Goal: Task Accomplishment & Management: Manage account settings

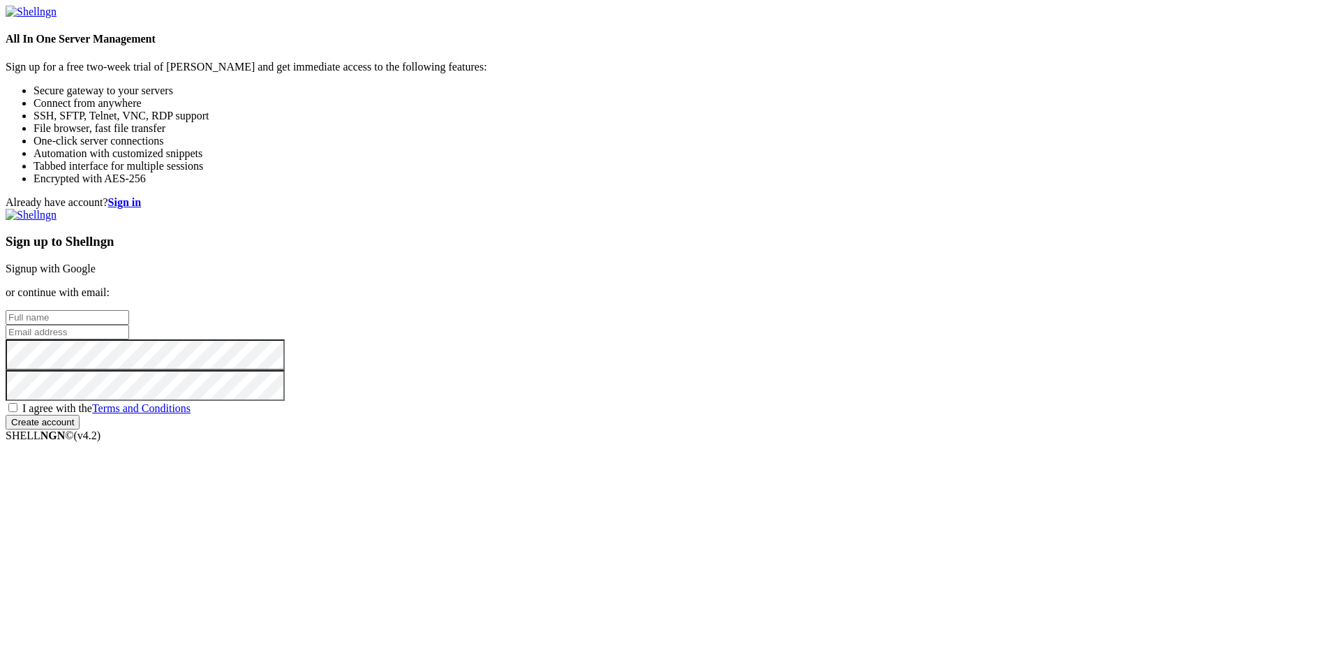
click at [129, 310] on input "text" at bounding box center [68, 317] width 124 height 15
type input "[PERSON_NAME]"
type input "f.goldsberry@alumnos.santotomas.cl"
click at [6, 415] on input "Create account" at bounding box center [43, 422] width 74 height 15
click at [740, 442] on div "Sign up to Shellngn Signup with Google or continue with email: Faith Goldsberry…" at bounding box center [670, 325] width 1329 height 233
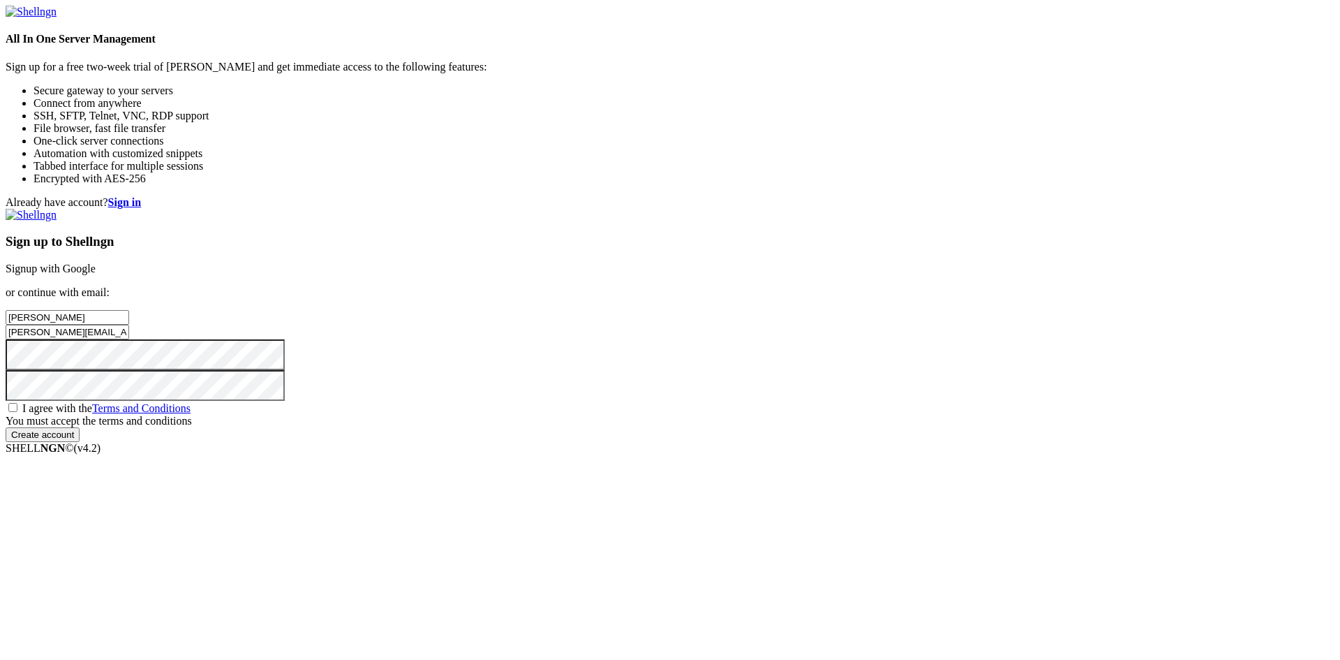
click at [191, 414] on span "I agree with the Terms and Conditions" at bounding box center [106, 408] width 168 height 12
click at [17, 412] on input "I agree with the Terms and Conditions" at bounding box center [12, 407] width 9 height 9
checkbox input "true"
click at [80, 429] on input "Create account" at bounding box center [43, 422] width 74 height 15
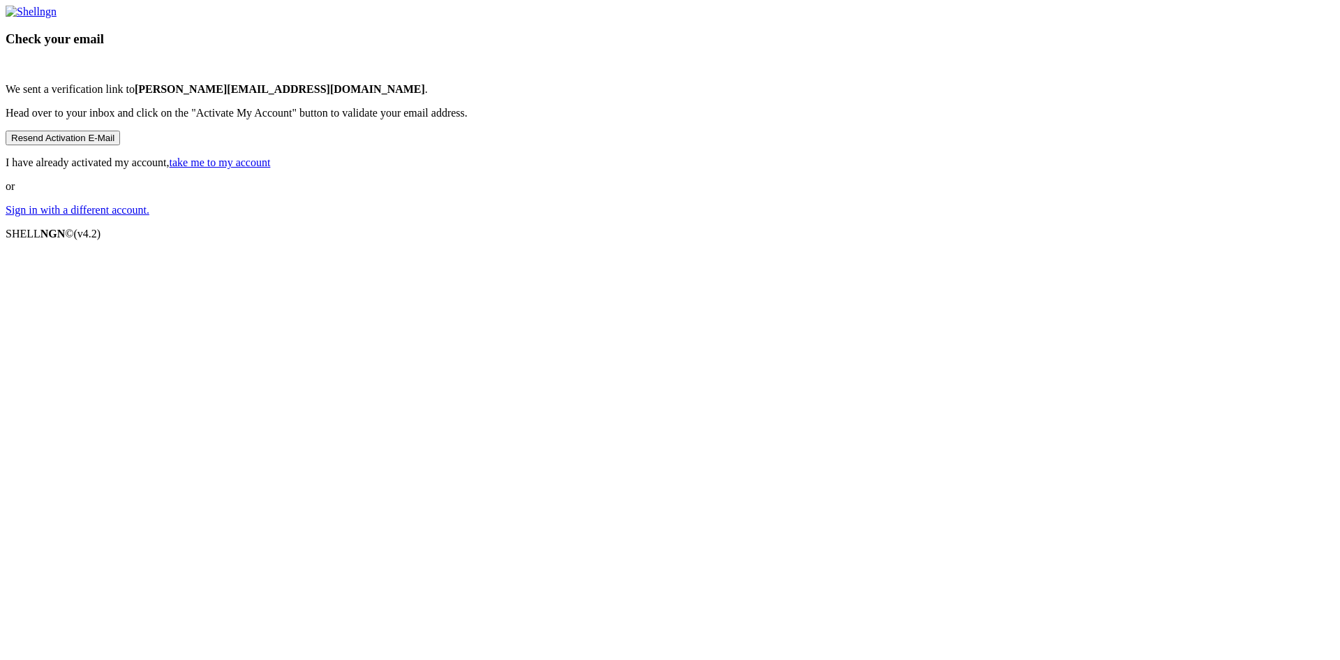
click at [149, 216] on link "Sign in with a different account." at bounding box center [78, 210] width 144 height 12
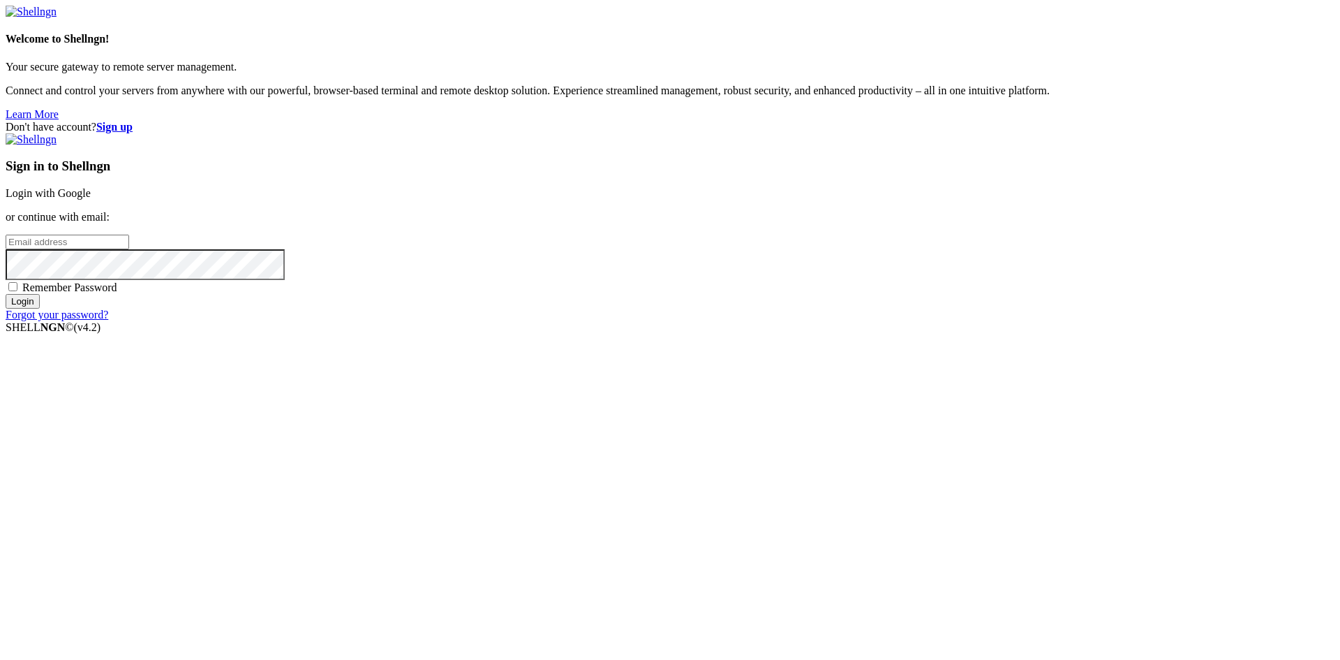
click at [91, 199] on link "Login with Google" at bounding box center [48, 193] width 85 height 12
click at [129, 249] on input "email" at bounding box center [68, 242] width 124 height 15
type input "[EMAIL_ADDRESS][DOMAIN_NAME]"
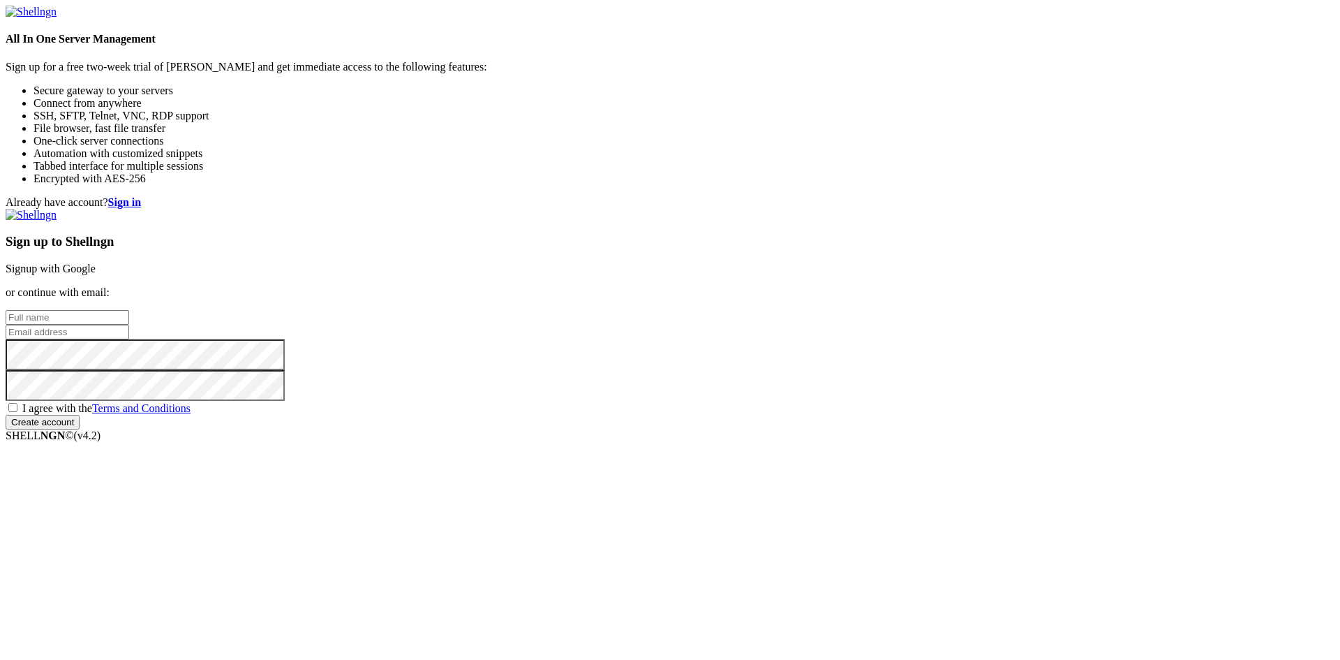
click at [129, 310] on input "text" at bounding box center [68, 317] width 124 height 15
type input "[PERSON_NAME]"
click at [129, 329] on input "email" at bounding box center [68, 332] width 124 height 15
type input "[EMAIL_ADDRESS][DOMAIN_NAME]"
click at [191, 414] on span "I agree with the Terms and Conditions" at bounding box center [106, 408] width 168 height 12
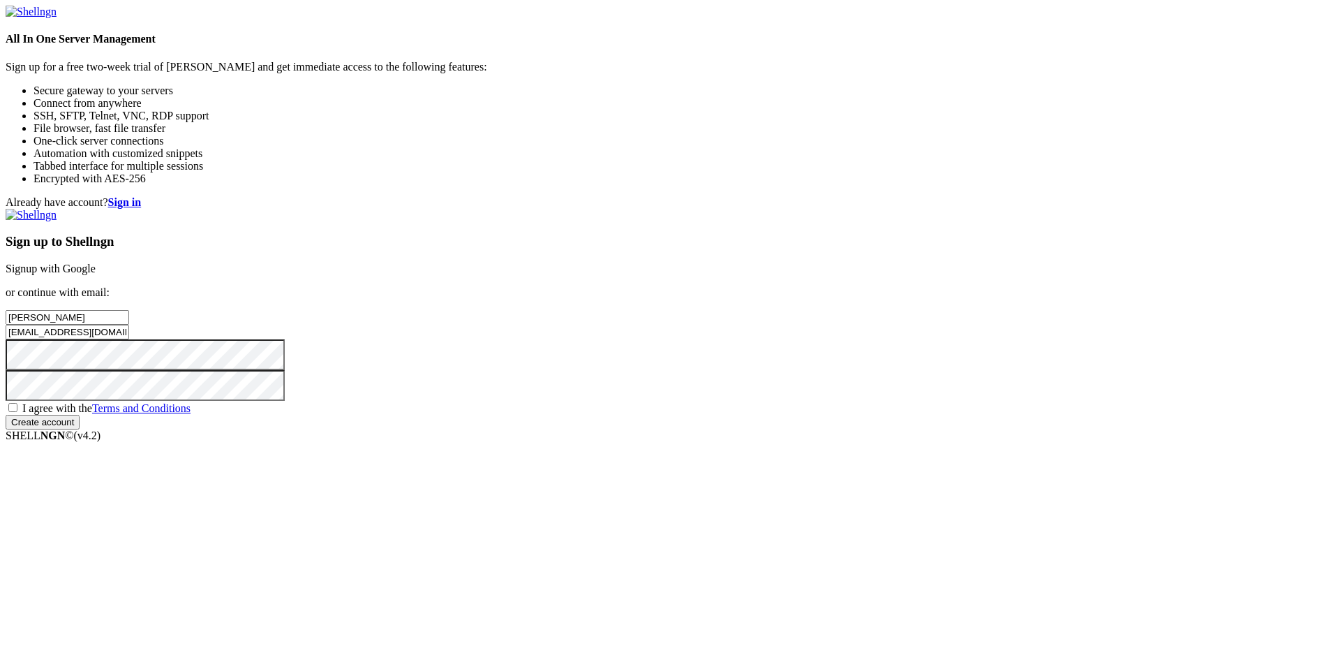
click at [17, 412] on input "I agree with the Terms and Conditions" at bounding box center [12, 407] width 9 height 9
checkbox input "true"
click at [782, 429] on div "Sign up to Shellngn Signup with Google or continue with email: Faith Goldsberry…" at bounding box center [670, 319] width 1329 height 221
click at [80, 429] on input "Create account" at bounding box center [43, 422] width 74 height 15
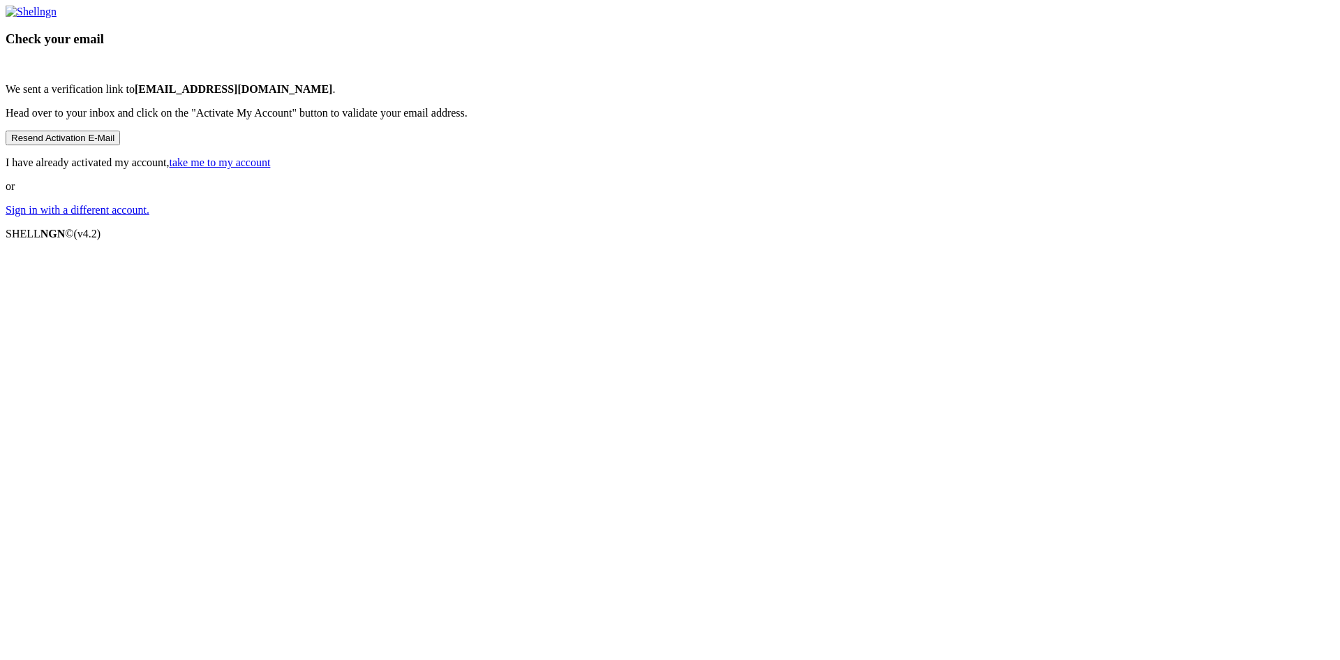
click at [271, 168] on link "take me to my account" at bounding box center [220, 162] width 101 height 12
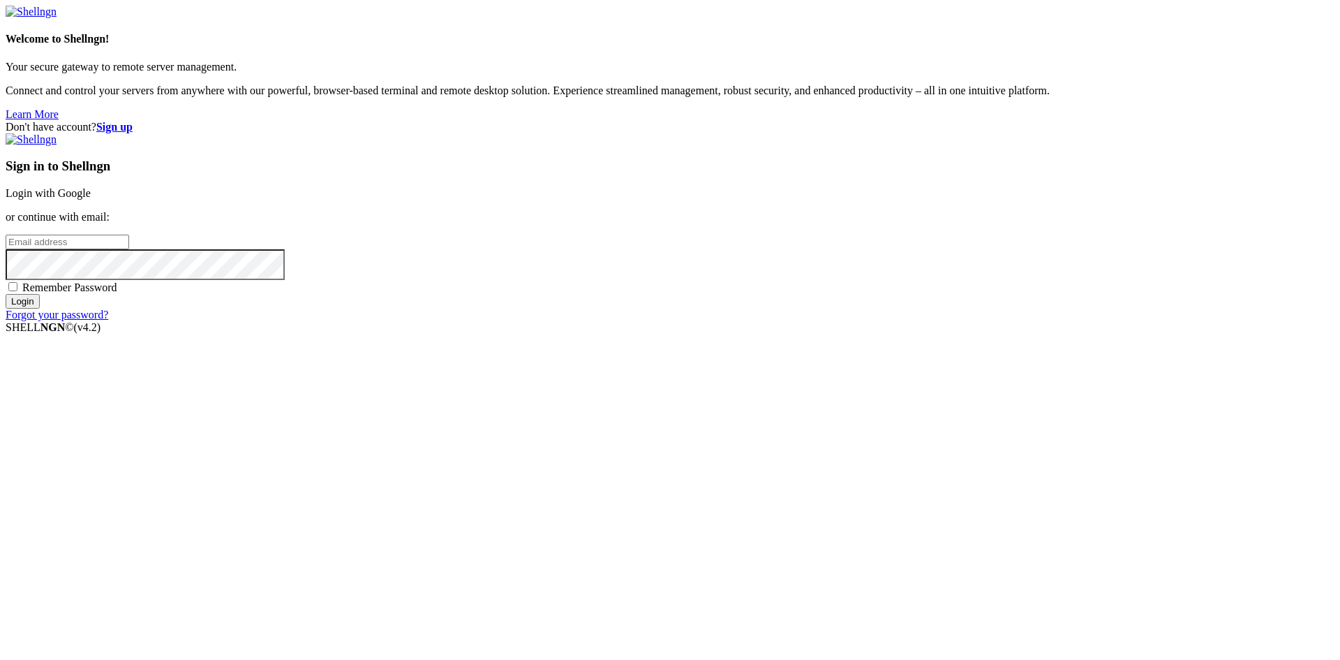
click at [129, 249] on input "email" at bounding box center [68, 242] width 124 height 15
type input "[EMAIL_ADDRESS][DOMAIN_NAME]"
click at [6, 294] on input "Login" at bounding box center [23, 301] width 34 height 15
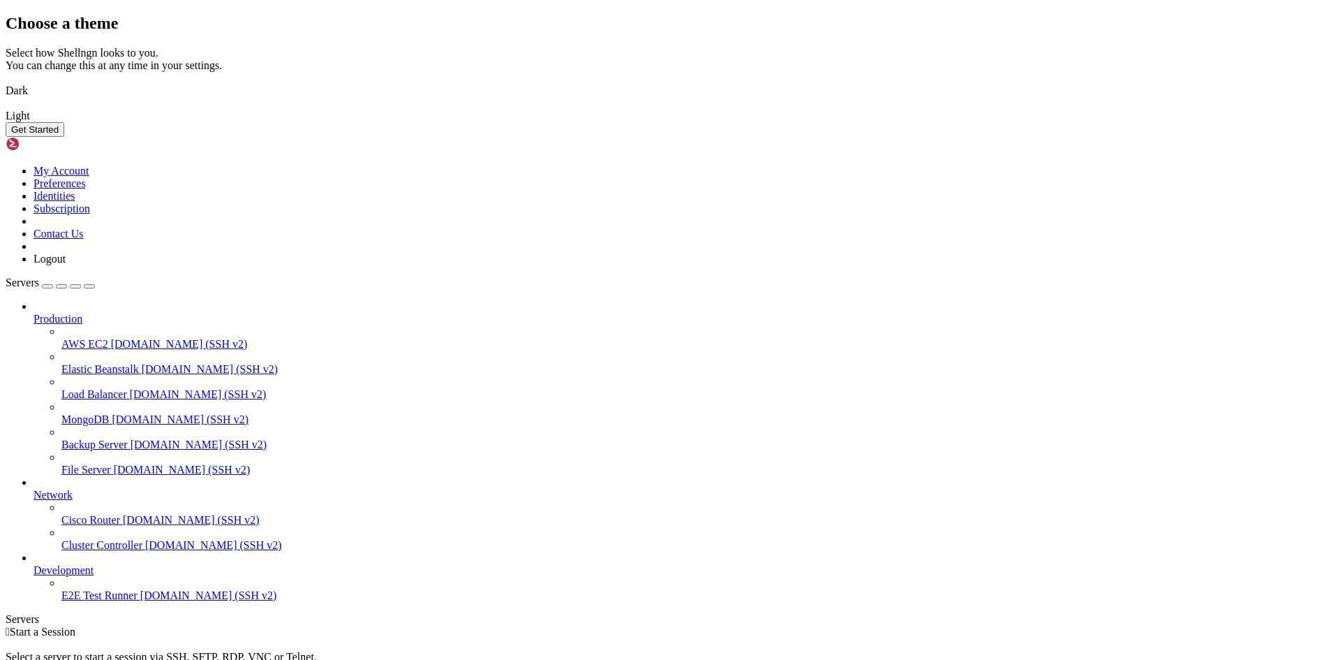
click at [64, 137] on button "Get Started" at bounding box center [35, 129] width 59 height 15
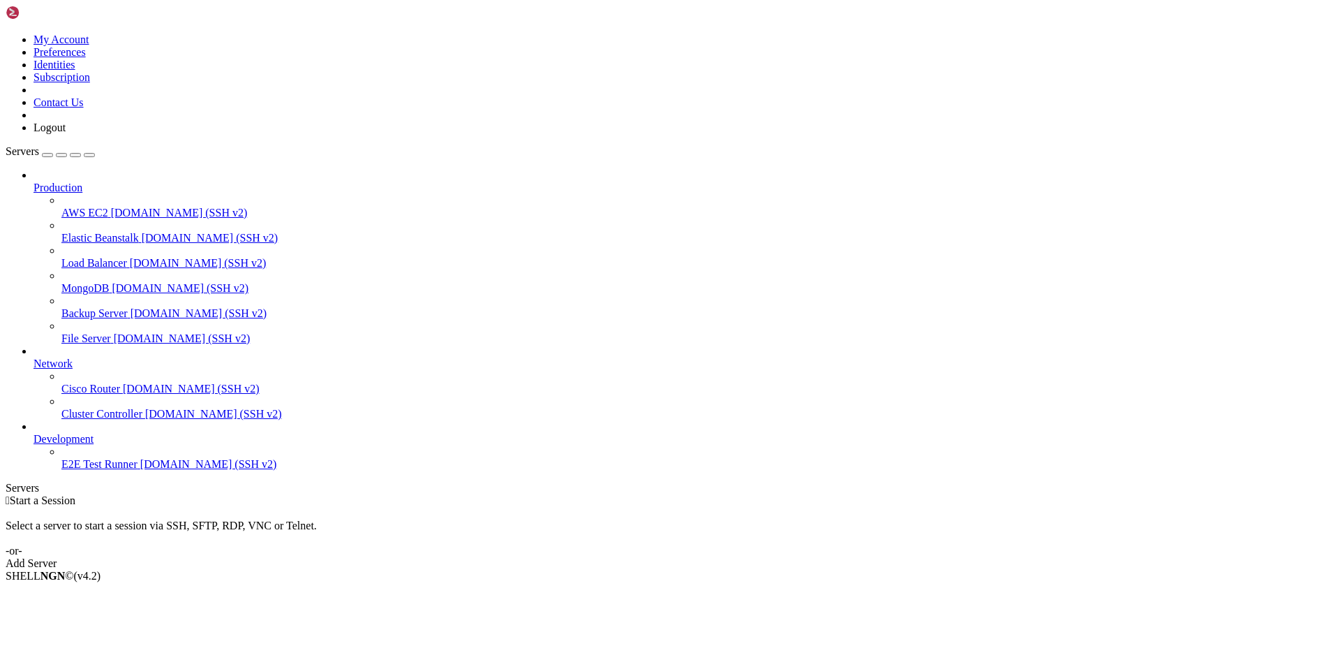
click at [53, 153] on button "button" at bounding box center [47, 155] width 11 height 4
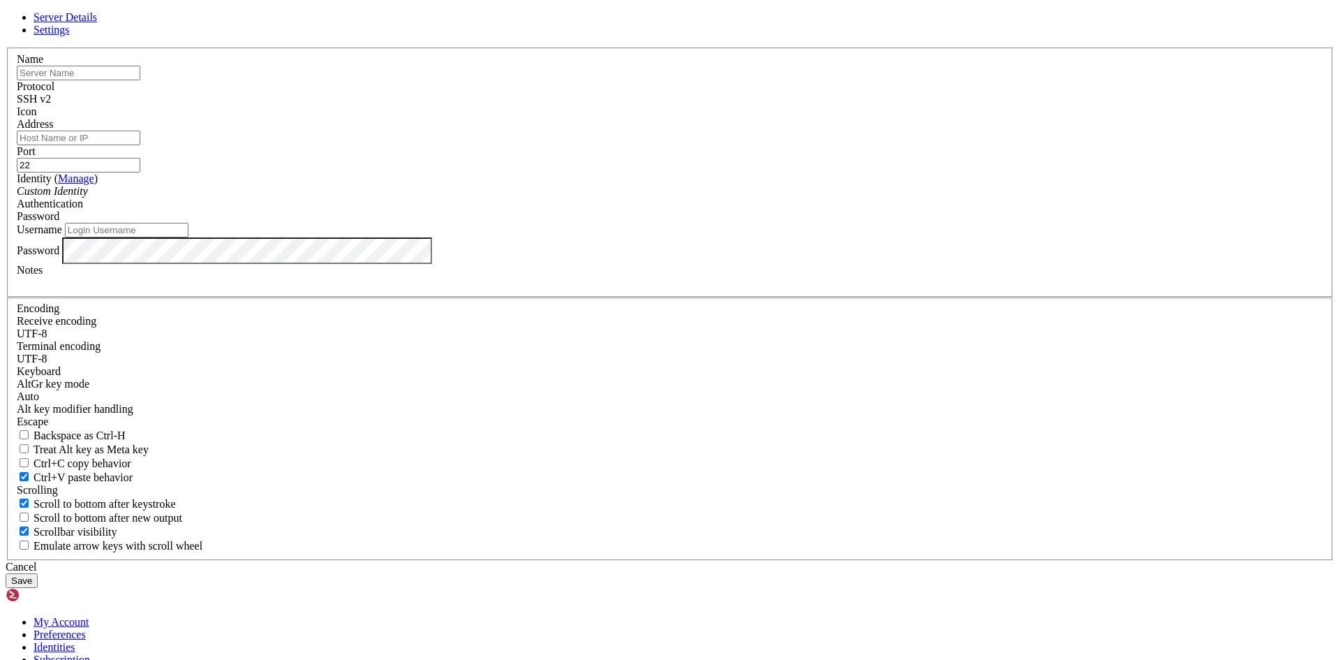
click at [140, 80] on input "text" at bounding box center [79, 73] width 124 height 15
type input "[PERSON_NAME]"
click at [140, 145] on input "Address" at bounding box center [79, 138] width 124 height 15
paste input "[TECHNICAL_ID]"
type input "[TECHNICAL_ID]"
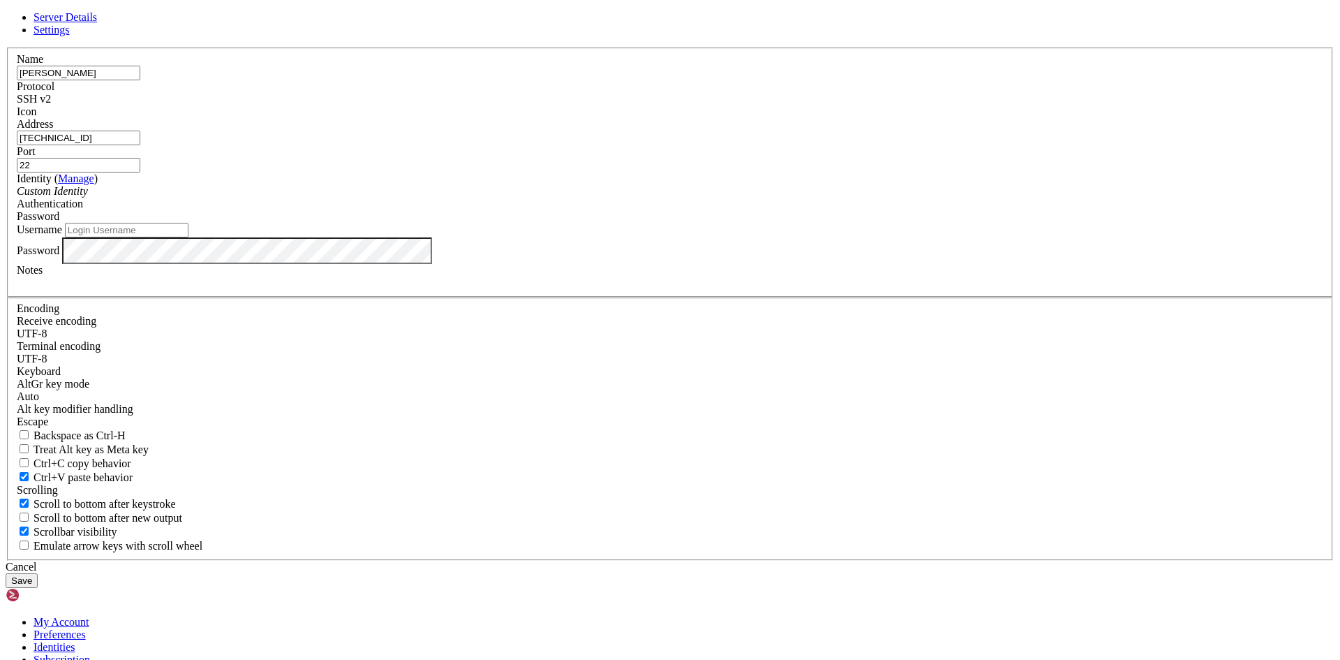
click at [188, 237] on input "Username" at bounding box center [127, 230] width 124 height 15
type input "AzureFGoldsberry"
click at [38, 573] on button "Save" at bounding box center [22, 580] width 32 height 15
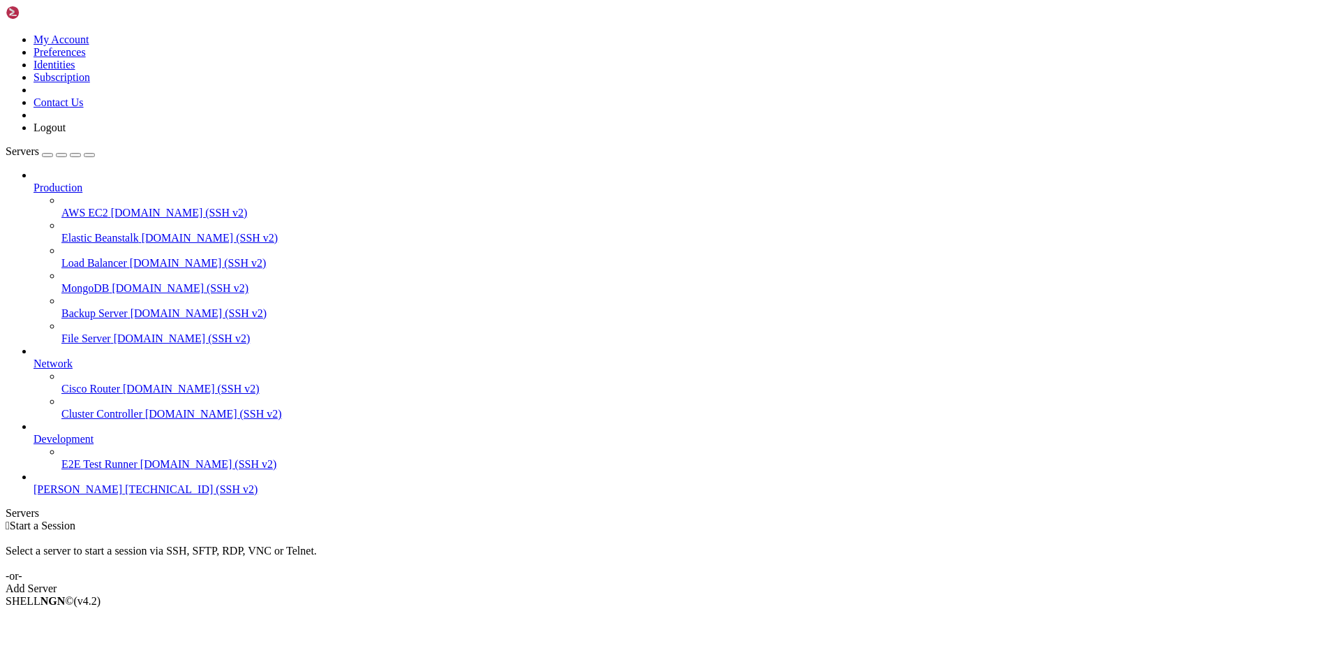
click at [125, 495] on span "[TECHNICAL_ID] (SSH v2)" at bounding box center [191, 489] width 133 height 12
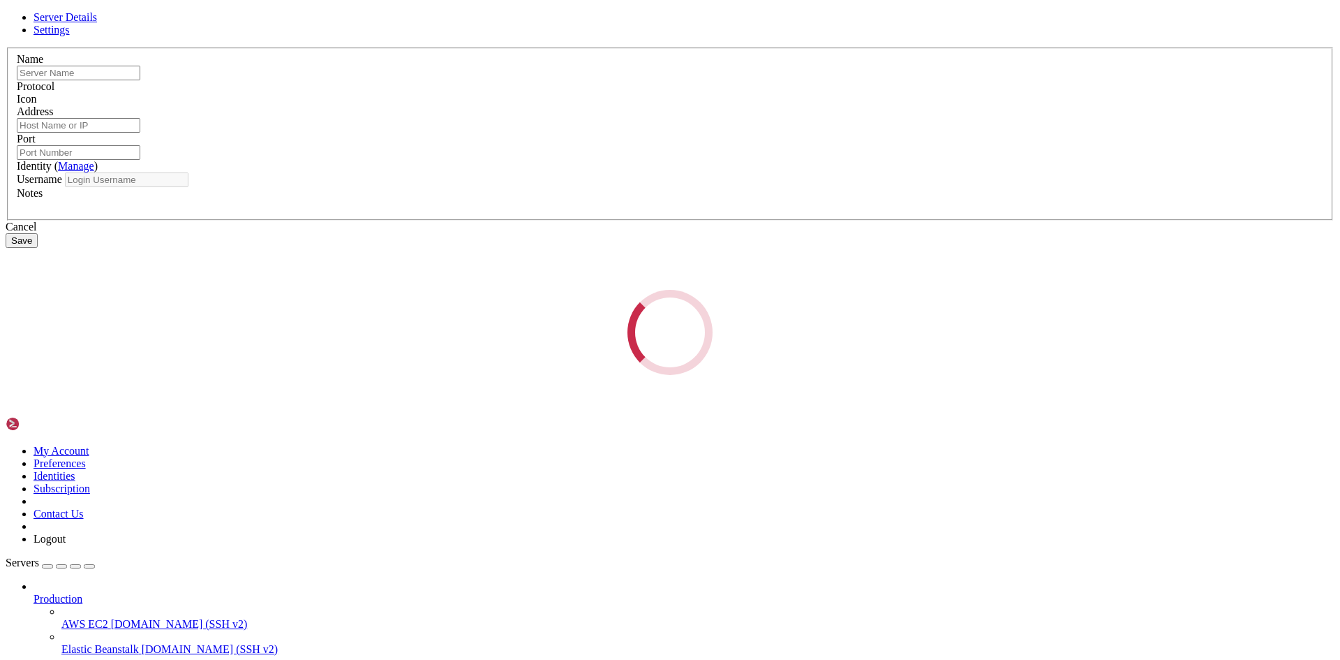
type input "[PERSON_NAME]"
type input "[TECHNICAL_ID]"
type input "22"
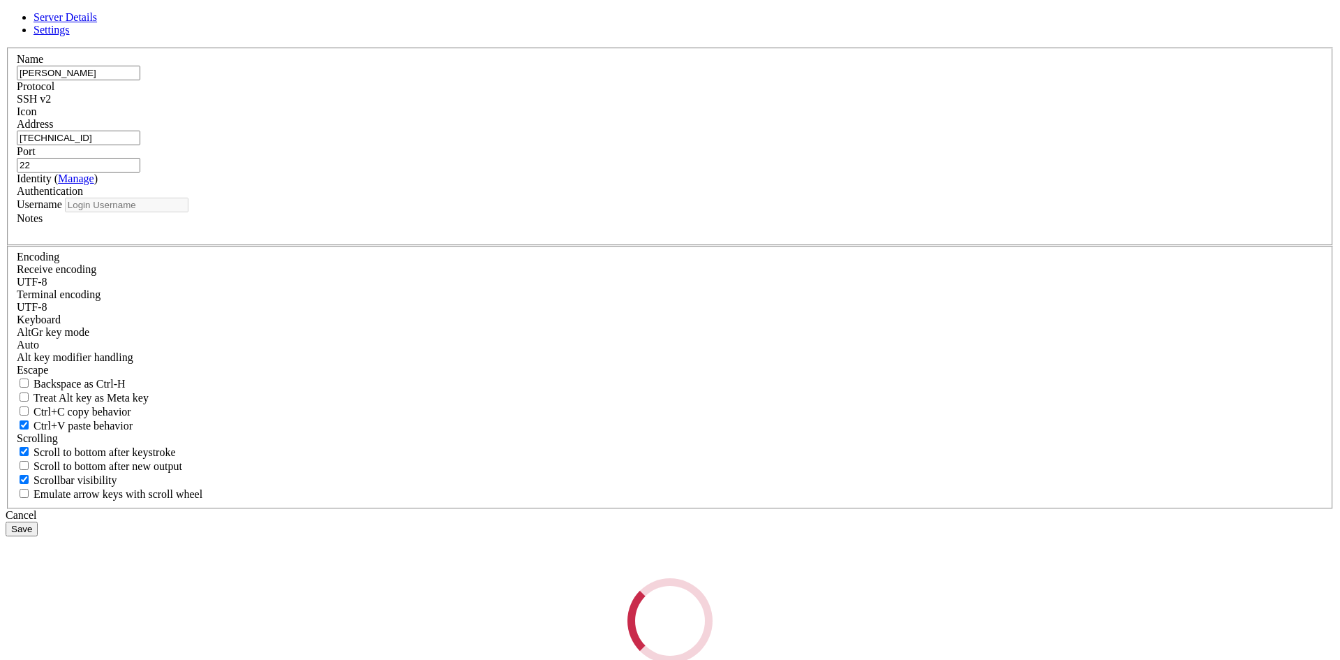
type input "AzureFGoldsberry"
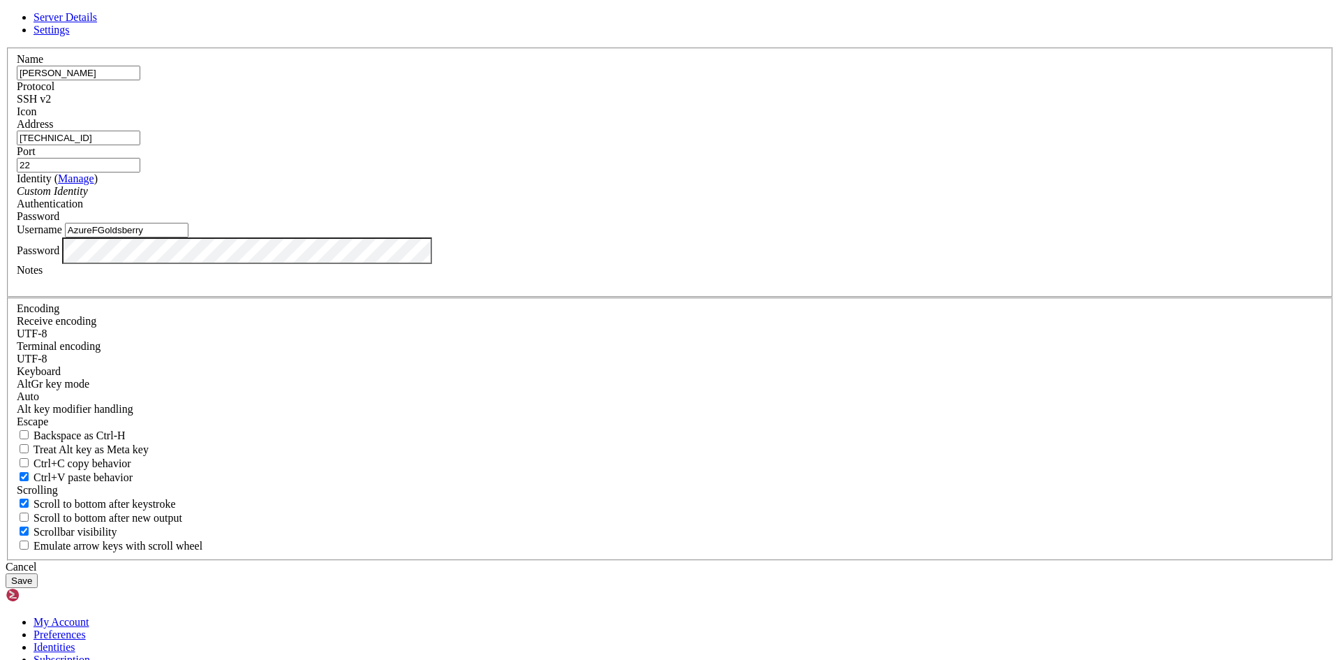
click at [38, 573] on button "Save" at bounding box center [22, 580] width 32 height 15
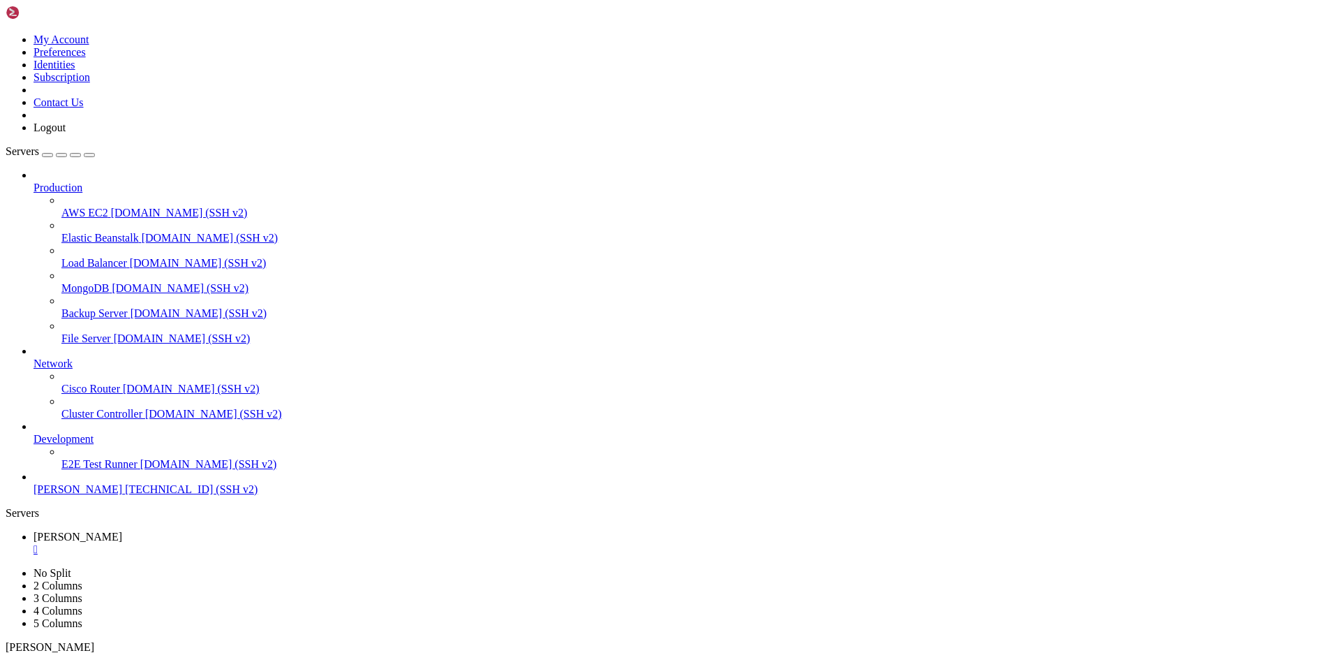
click at [101, 495] on span "[PERSON_NAME]" at bounding box center [78, 489] width 89 height 12
click at [288, 543] on div "" at bounding box center [684, 549] width 1301 height 13
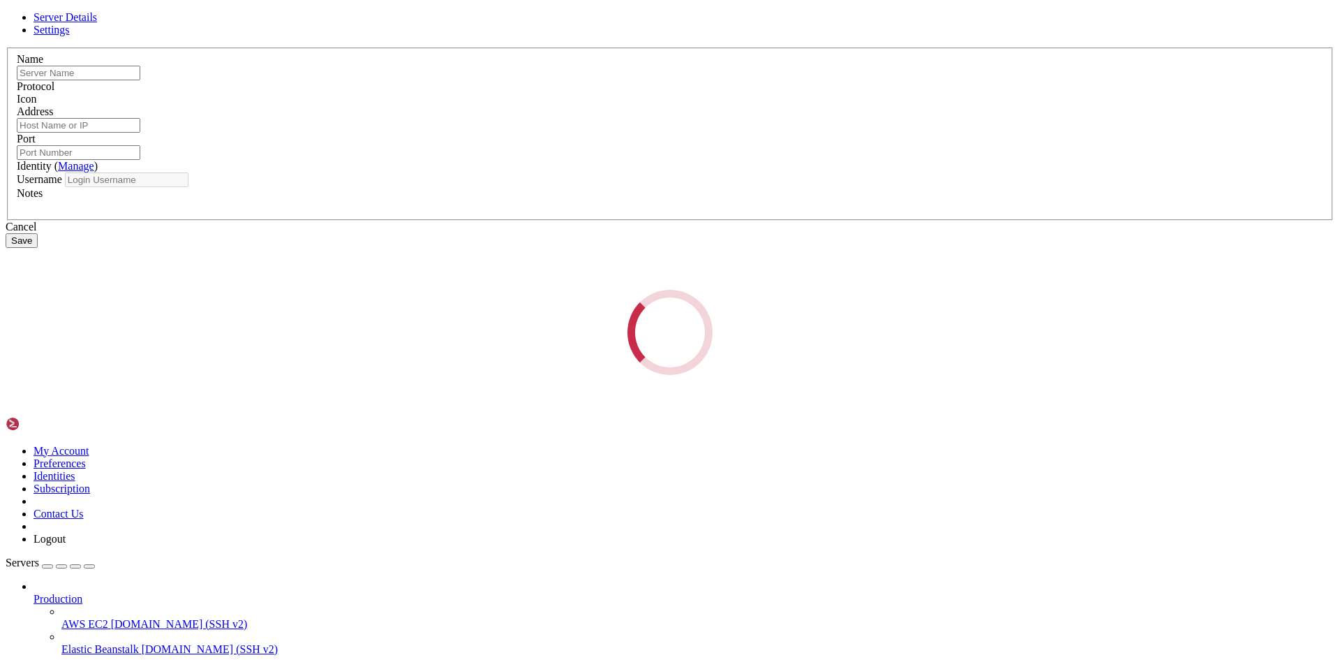
type input "[PERSON_NAME]"
type input "[TECHNICAL_ID]"
type input "22"
type input "AzureFGoldsberry"
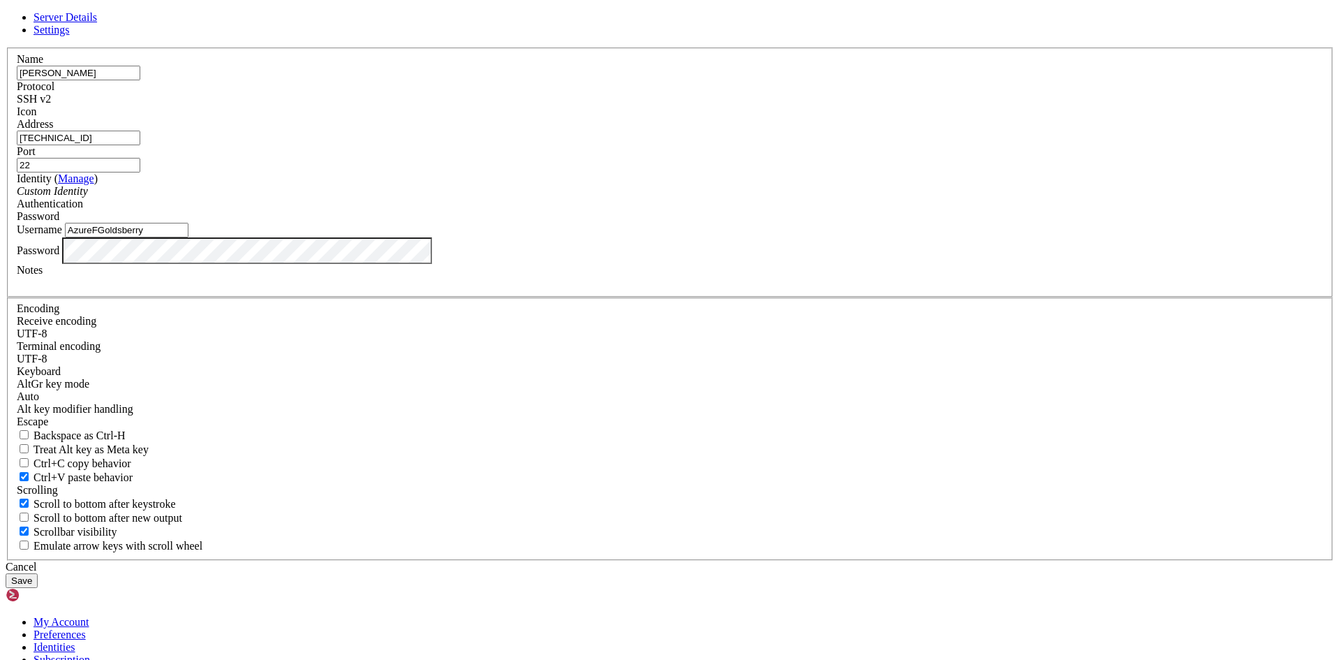
click at [38, 573] on button "Save" at bounding box center [22, 580] width 32 height 15
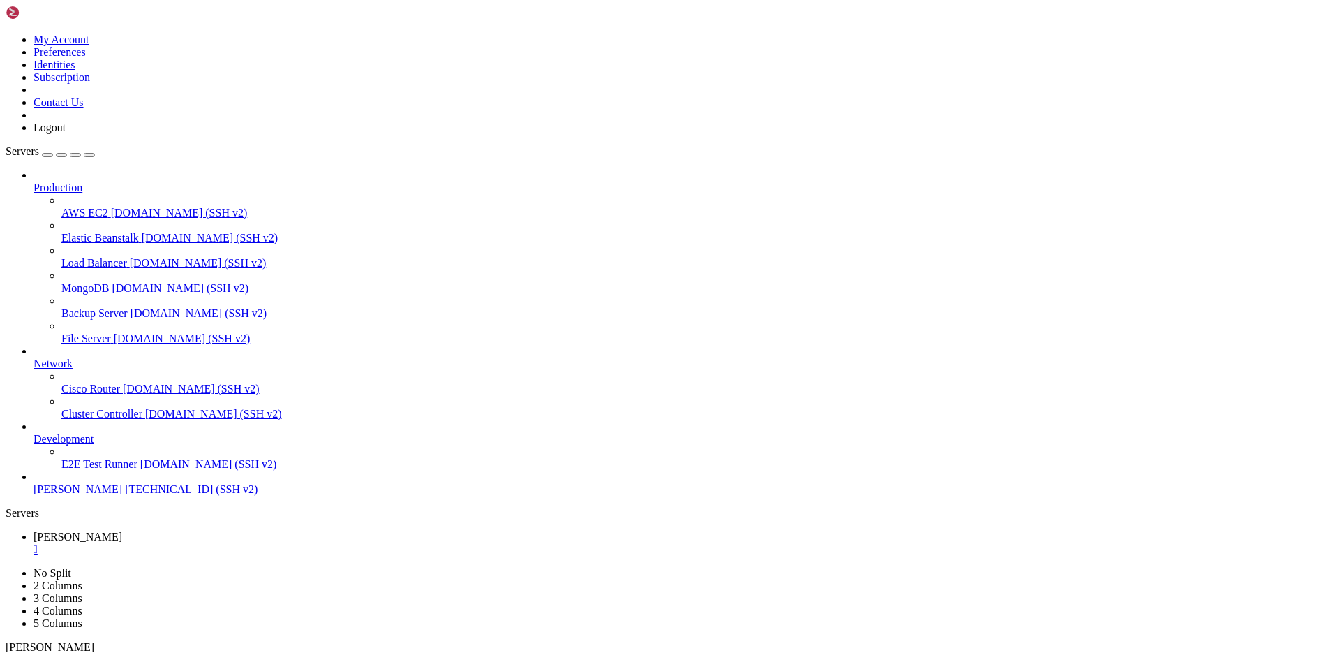
click at [290, 543] on div "" at bounding box center [684, 549] width 1301 height 13
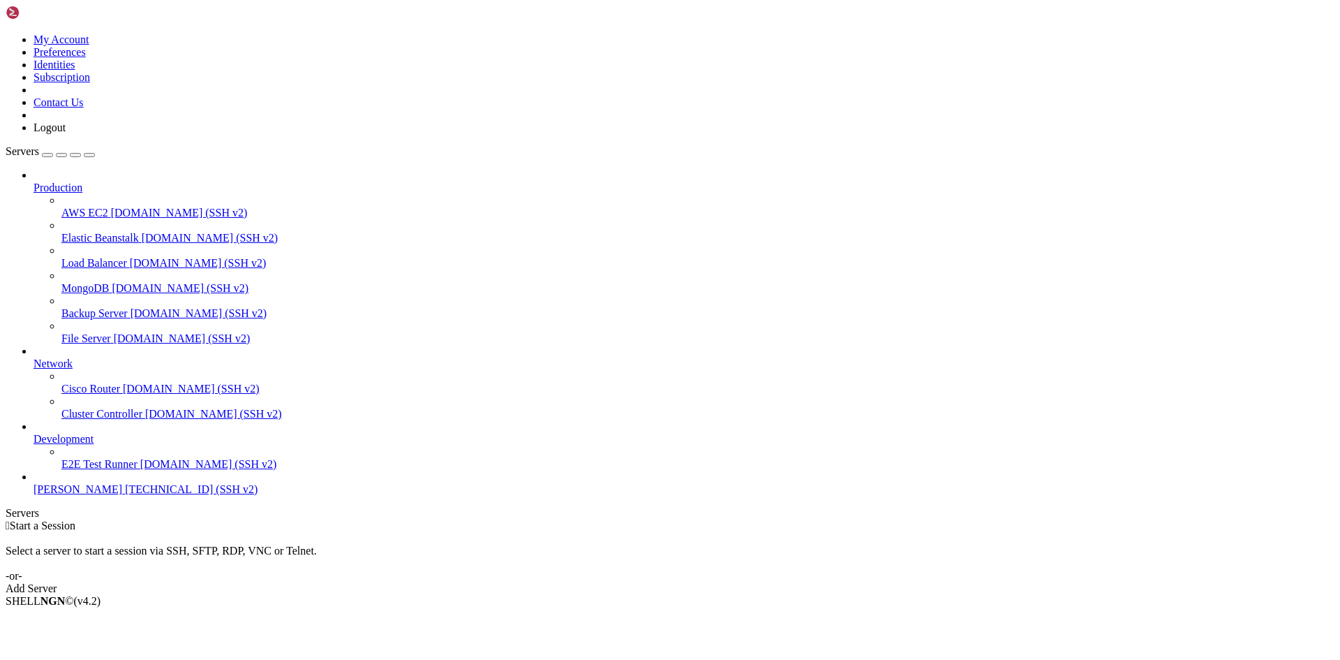
click at [98, 495] on span "[PERSON_NAME]" at bounding box center [78, 489] width 89 height 12
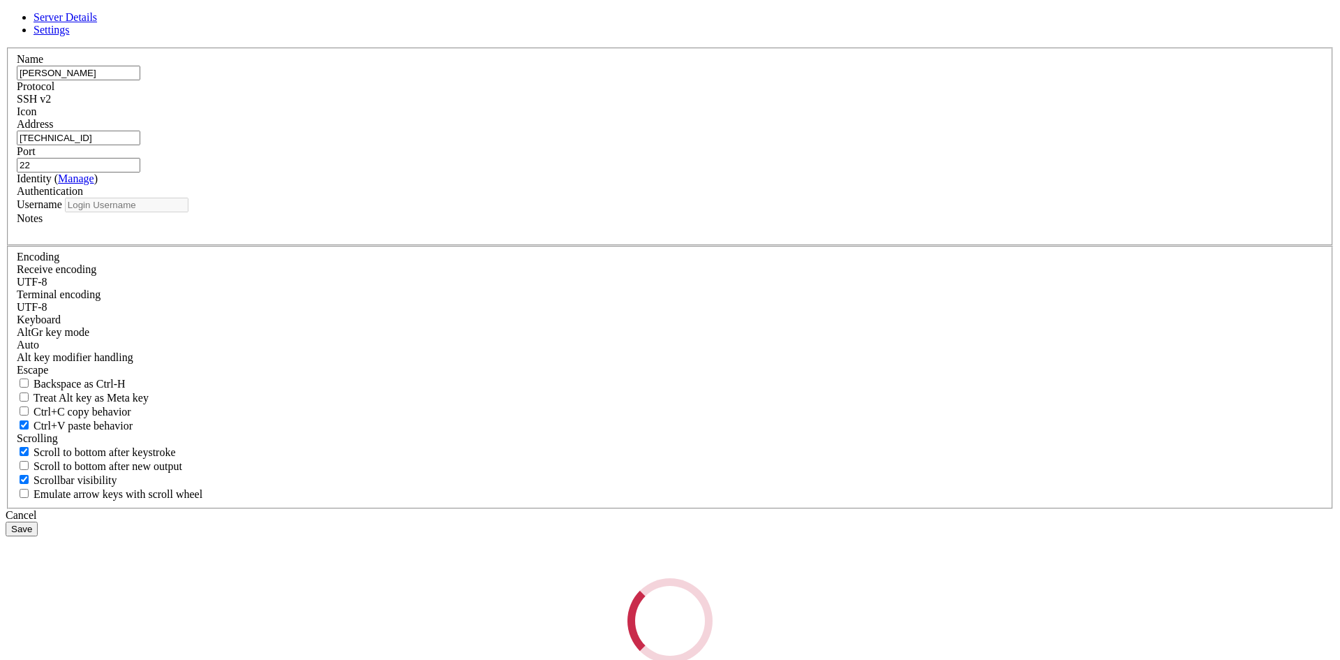
type input "AzureFGoldsberry"
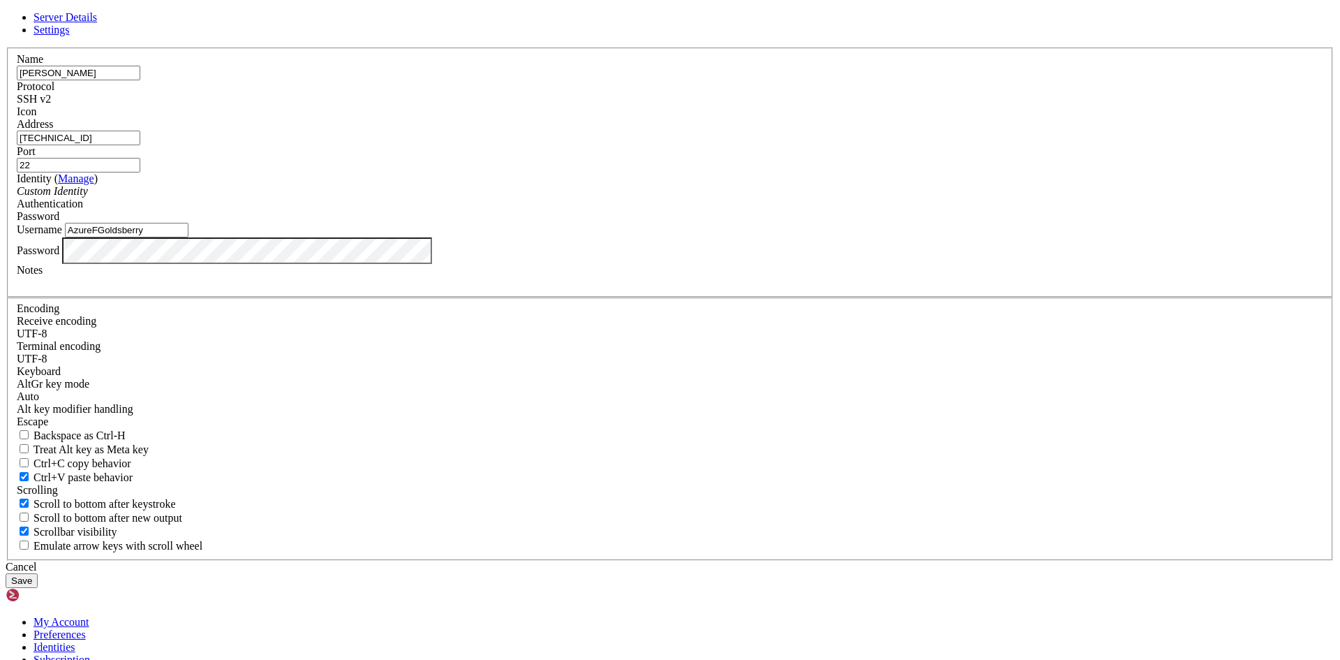
click at [38, 573] on button "Save" at bounding box center [22, 580] width 32 height 15
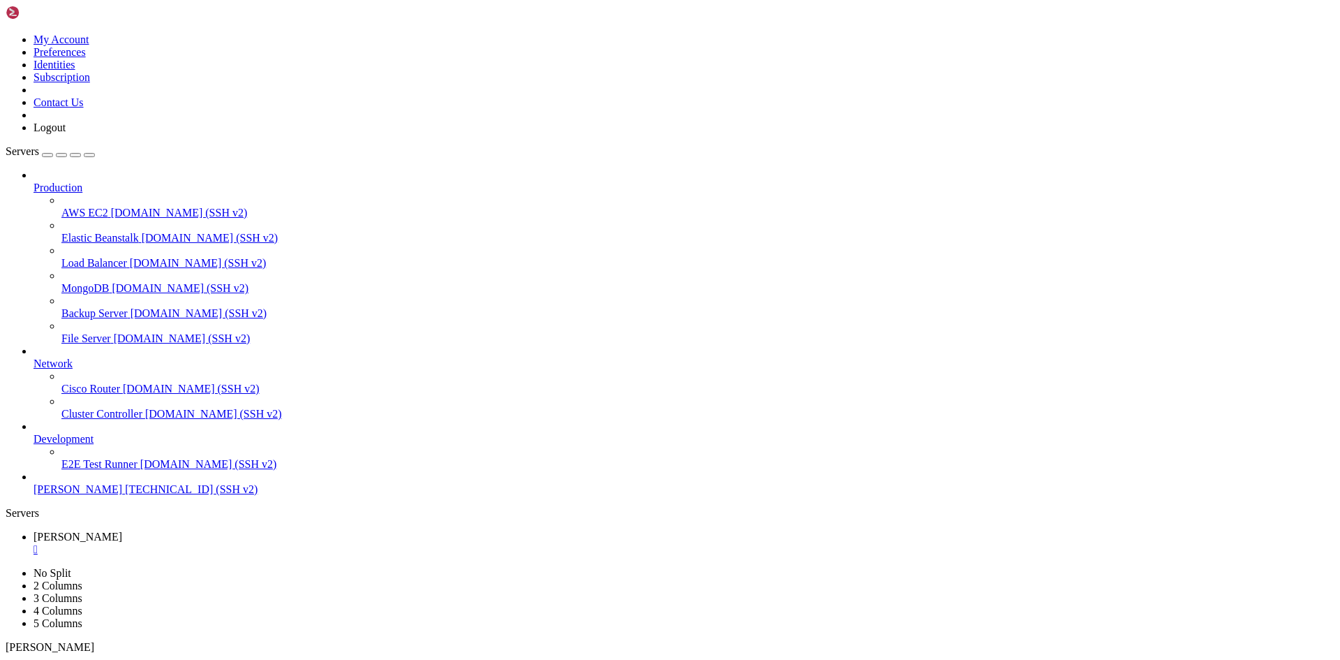
click at [290, 543] on div "" at bounding box center [684, 549] width 1301 height 13
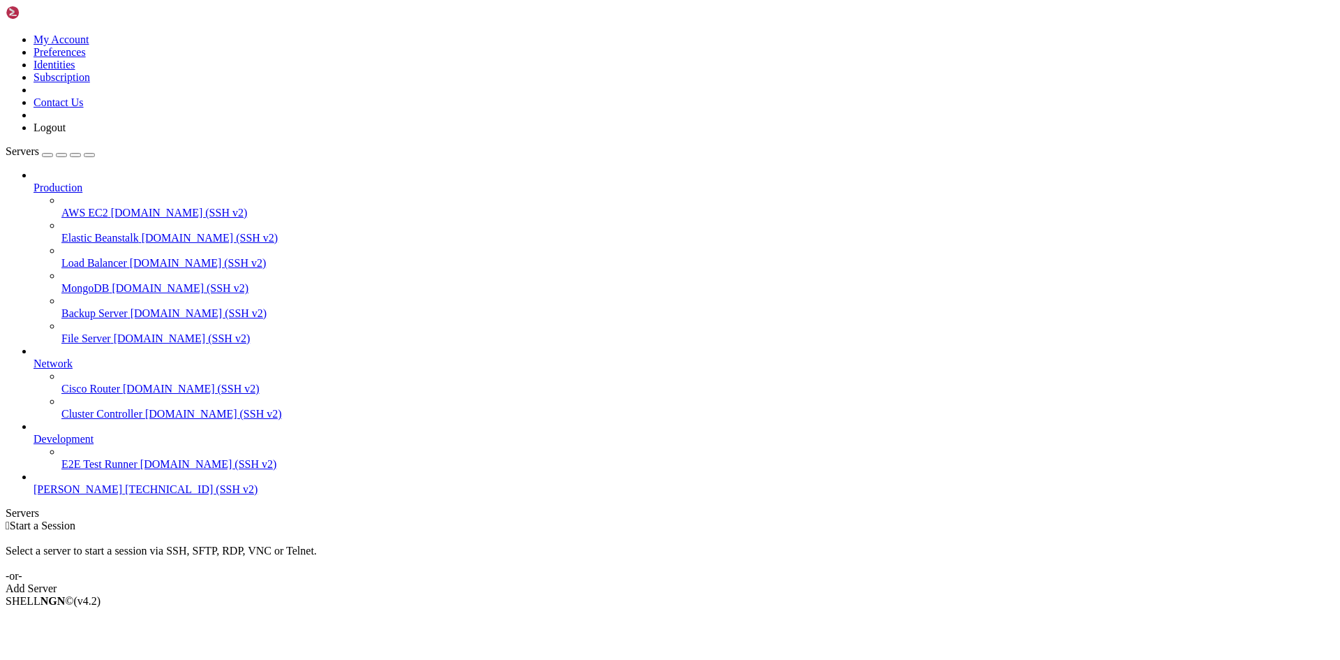
click at [125, 495] on span "[TECHNICAL_ID] (SSH v2)" at bounding box center [191, 489] width 133 height 12
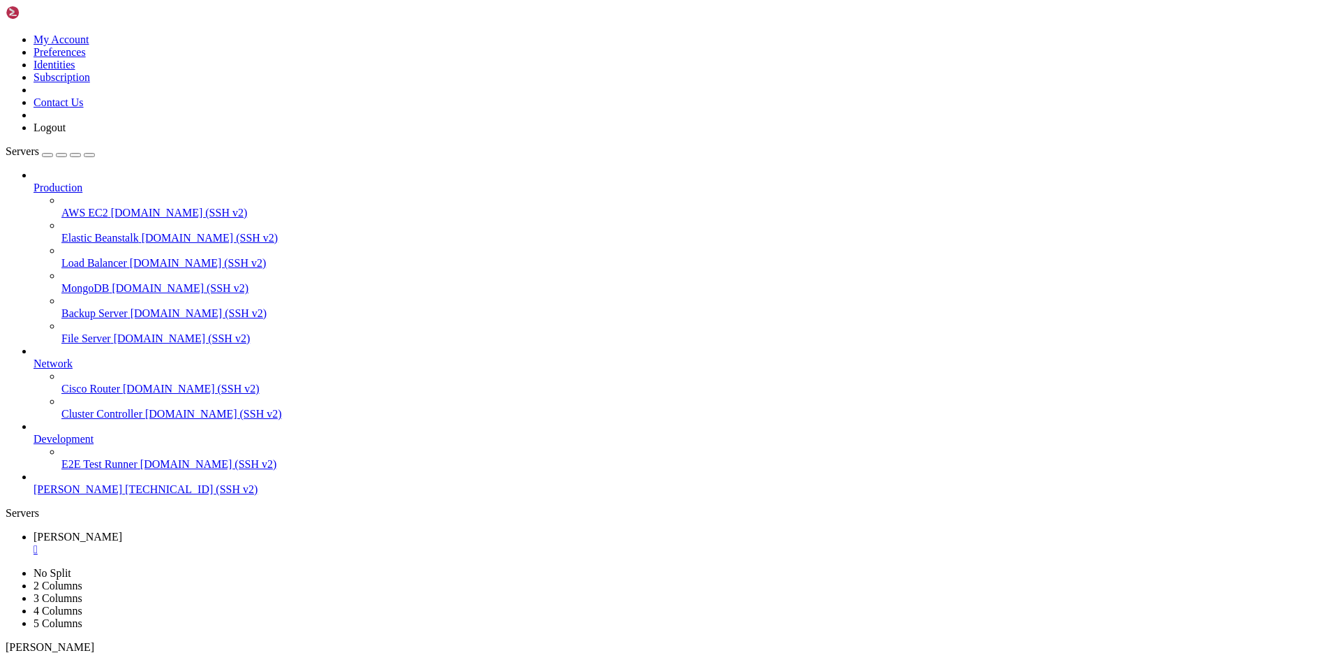
click at [47, 155] on div "button" at bounding box center [47, 155] width 0 height 0
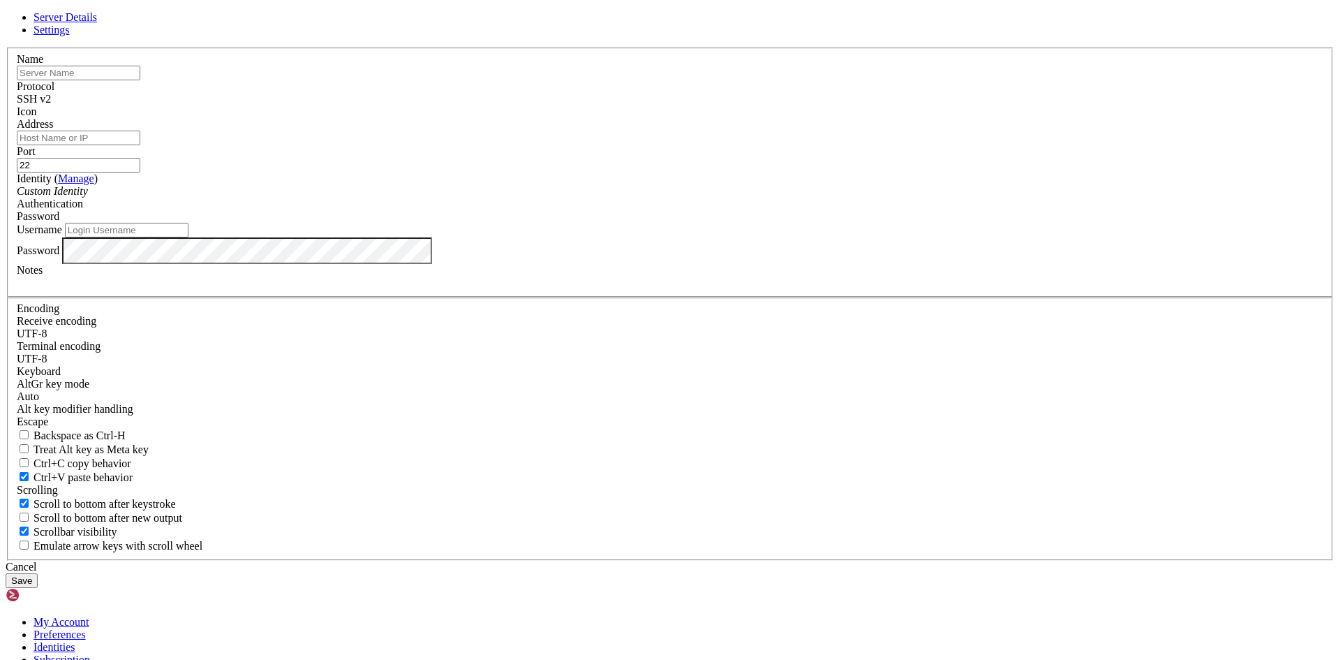
click at [140, 80] on input "text" at bounding box center [79, 73] width 124 height 15
type input "Servidor Nube"
click at [140, 145] on input "Address" at bounding box center [79, 138] width 124 height 15
type input "[TECHNICAL_ID]"
click at [188, 237] on input "Username" at bounding box center [127, 230] width 124 height 15
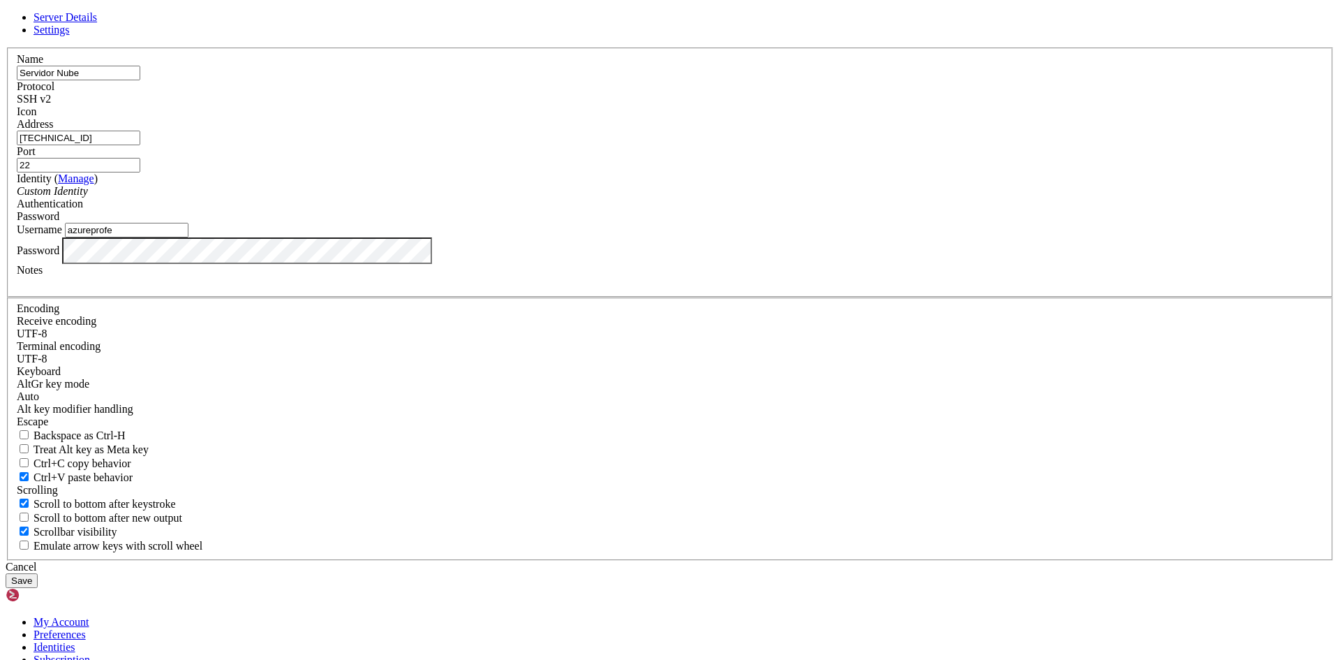
type input "azureprofe"
click at [6, 47] on icon at bounding box center [6, 47] width 0 height 0
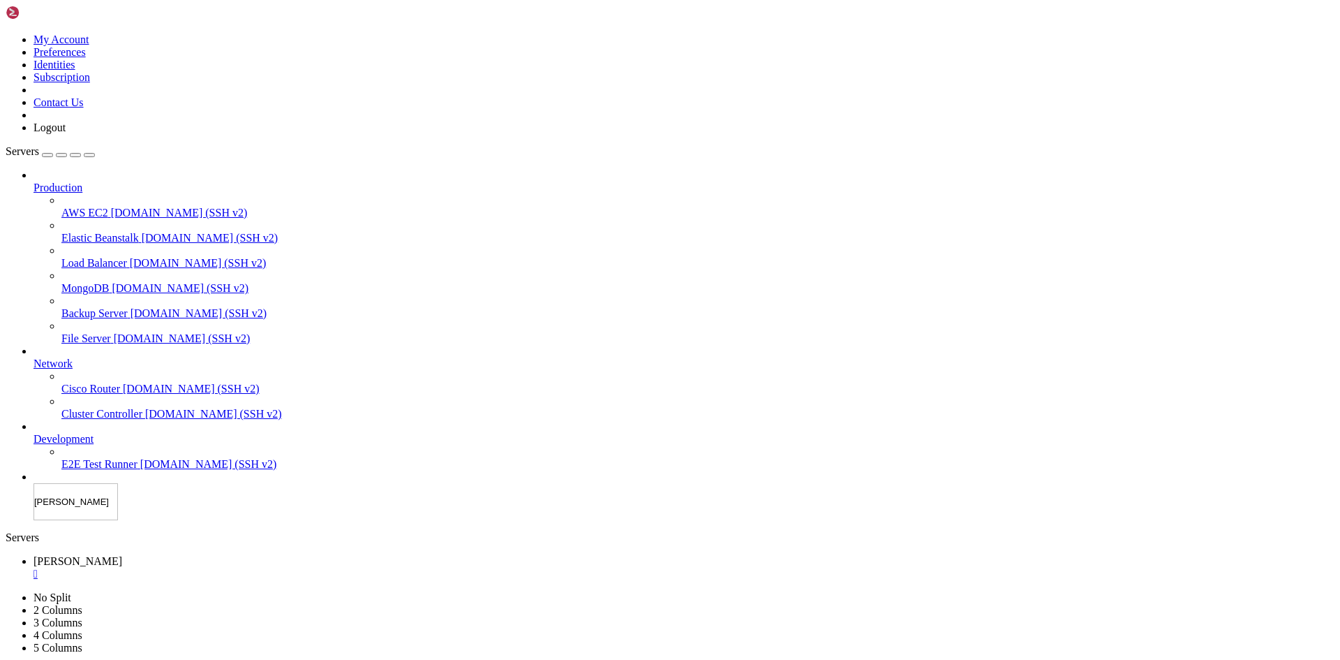
click at [129, 520] on div "Servers Production AWS EC2 [DOMAIN_NAME] (SSH v2) Elastic Beanstalk [DOMAIN_NAM…" at bounding box center [670, 332] width 1329 height 375
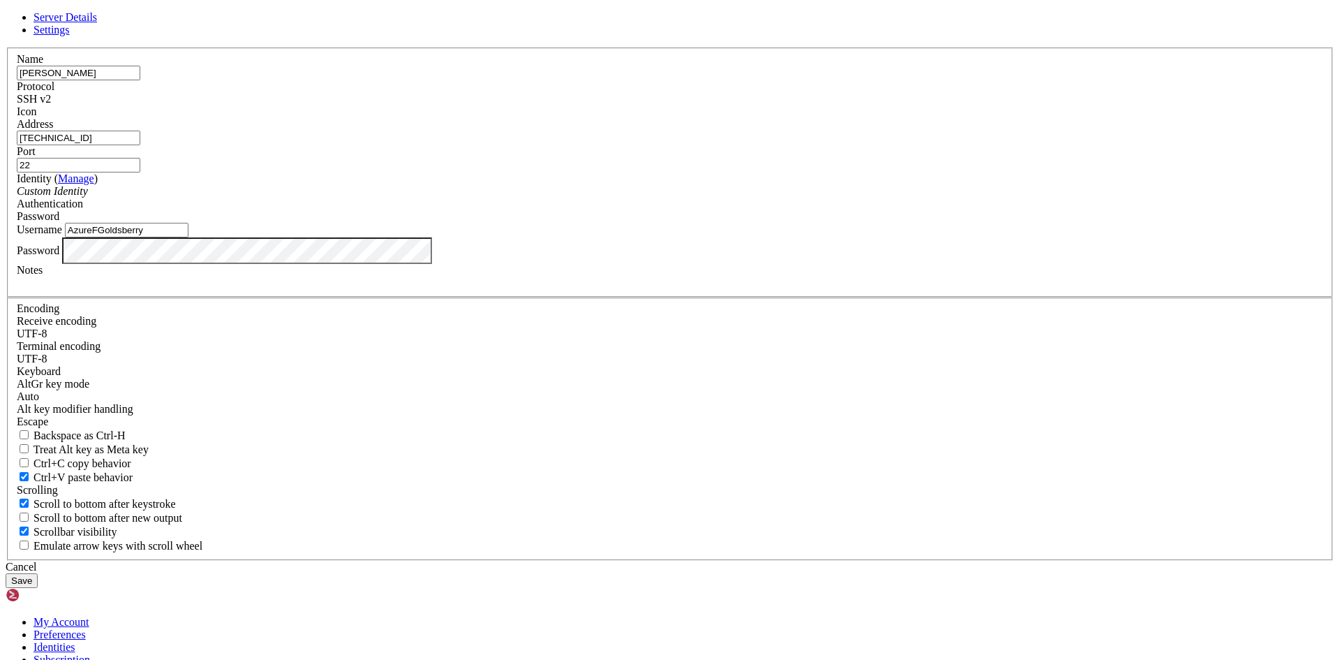
click at [188, 237] on input "AzureFGoldsberry" at bounding box center [127, 230] width 124 height 15
type input "azureFGoldsberry"
click at [38, 573] on button "Save" at bounding box center [22, 580] width 32 height 15
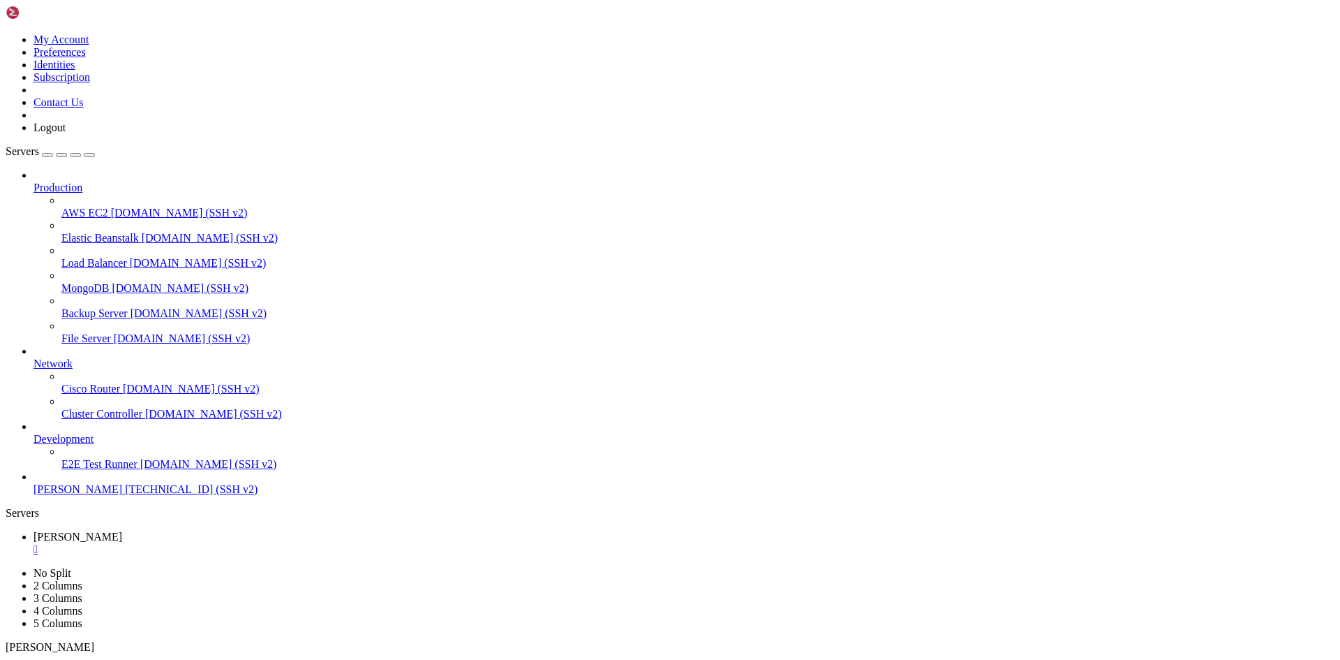
click at [287, 543] on div "" at bounding box center [684, 549] width 1301 height 13
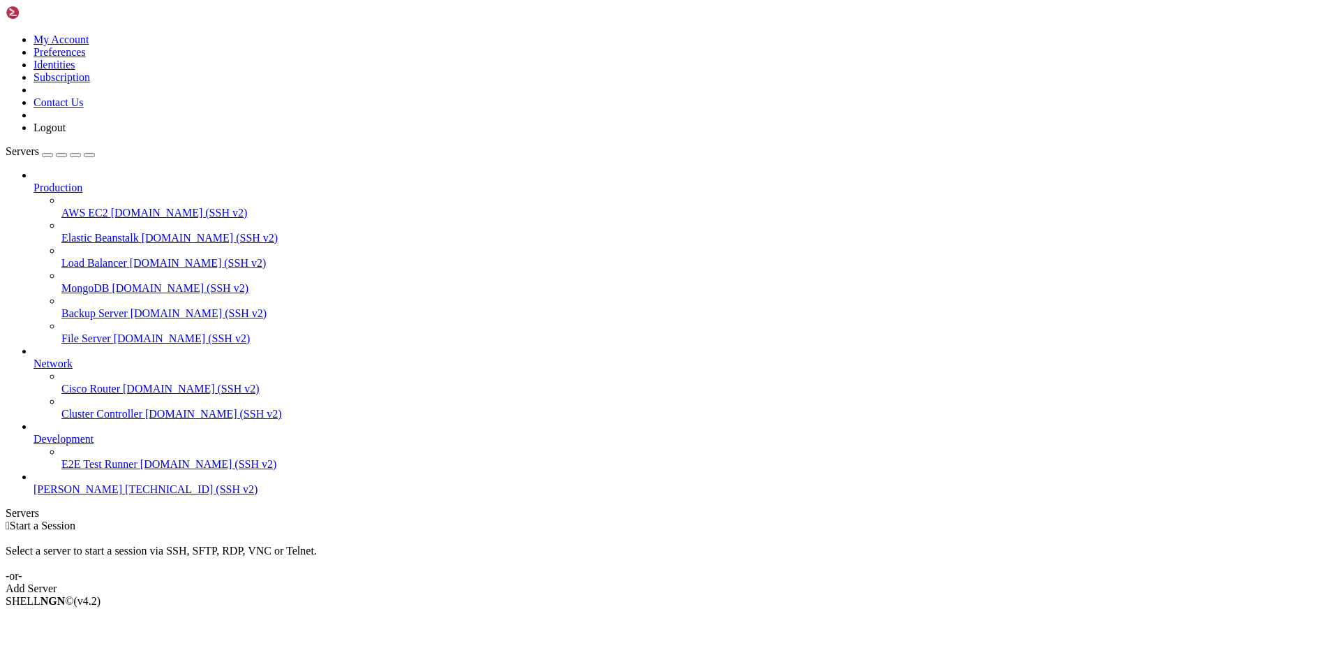
click at [111, 495] on span "[PERSON_NAME]" at bounding box center [78, 489] width 89 height 12
